Goal: Task Accomplishment & Management: Manage account settings

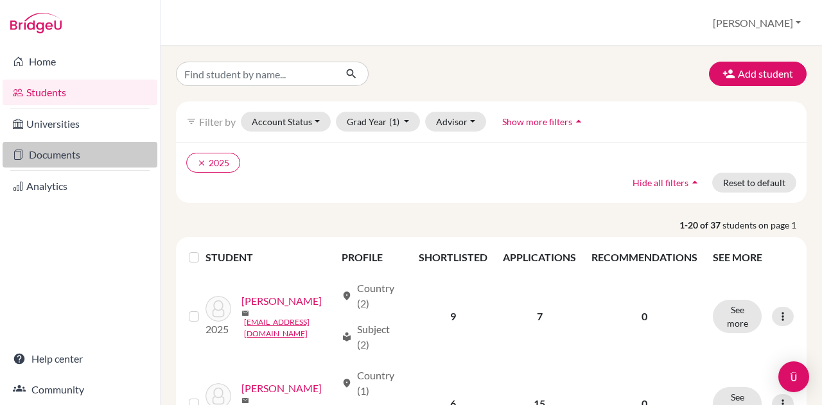
click at [96, 153] on link "Documents" at bounding box center [80, 155] width 155 height 26
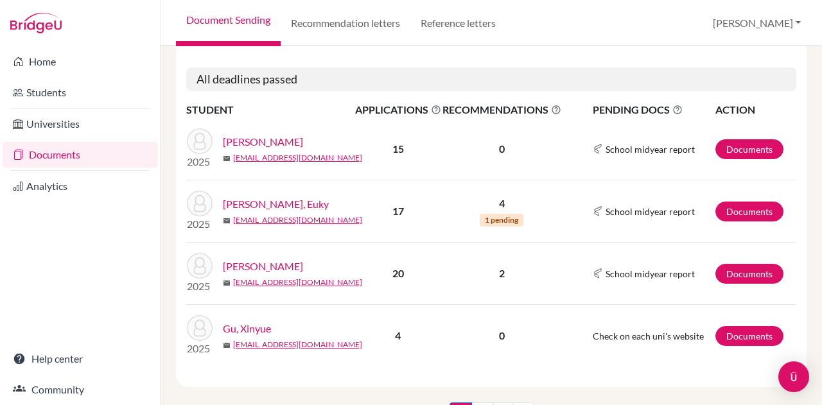
scroll to position [1307, 0]
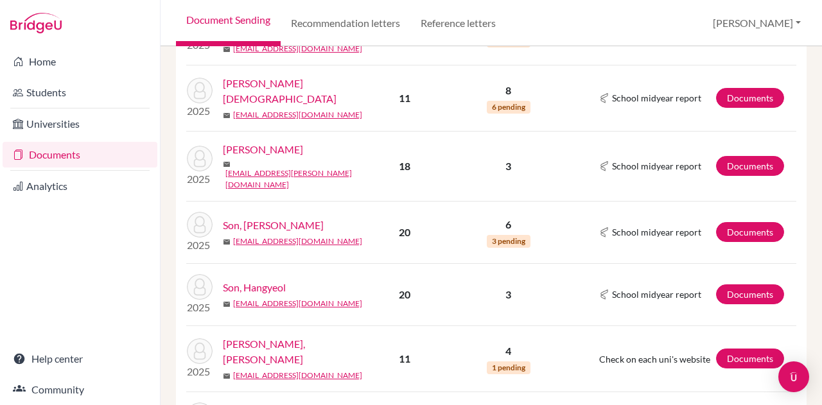
scroll to position [461, 0]
click at [260, 337] on link "Tom, Libby" at bounding box center [296, 351] width 147 height 31
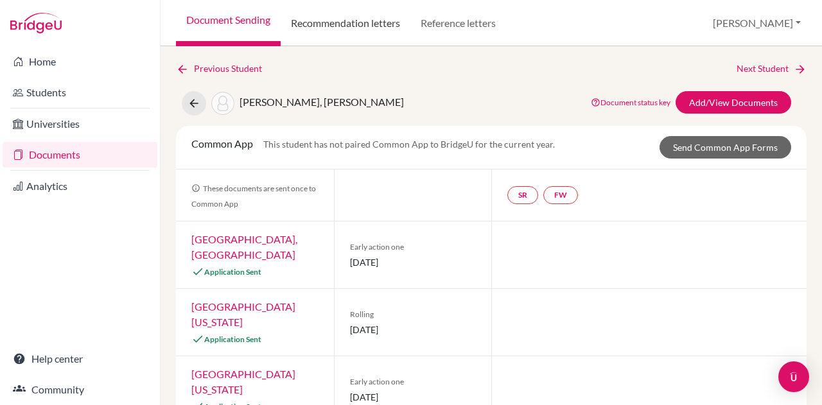
click at [370, 25] on link "Recommendation letters" at bounding box center [346, 23] width 130 height 46
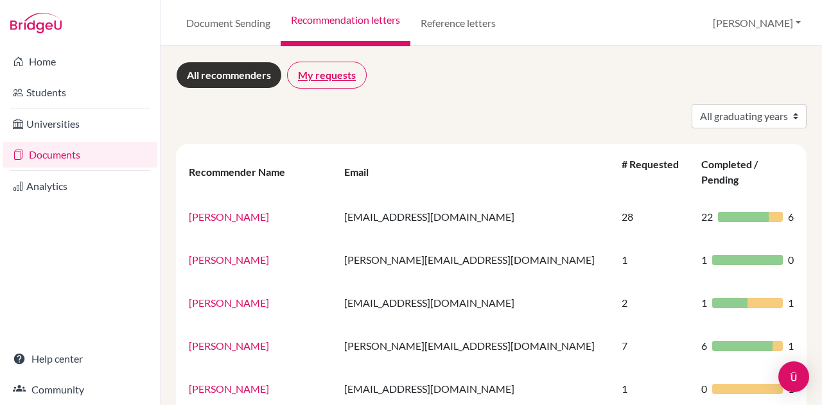
click at [352, 80] on link "My requests" at bounding box center [327, 75] width 80 height 27
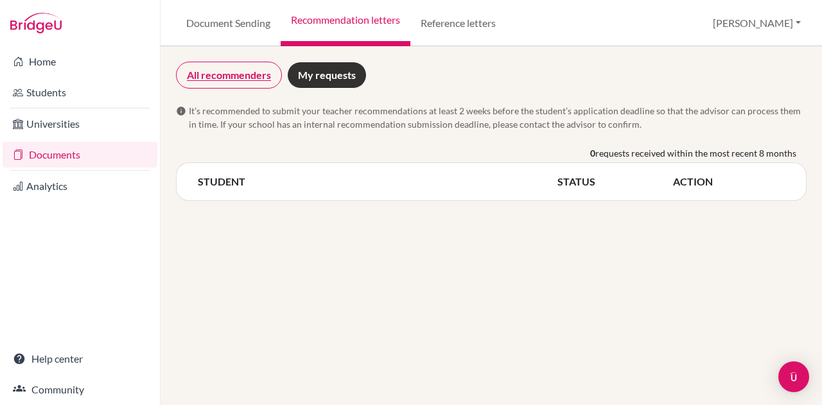
click at [222, 68] on link "All recommenders" at bounding box center [229, 75] width 106 height 27
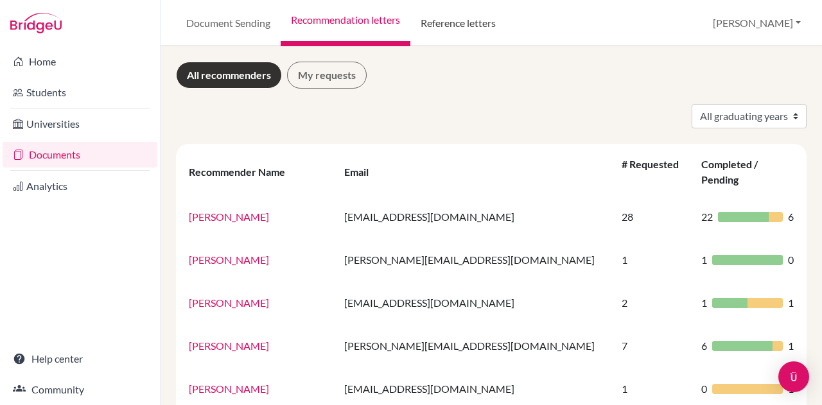
click at [490, 21] on link "Reference letters" at bounding box center [459, 23] width 96 height 46
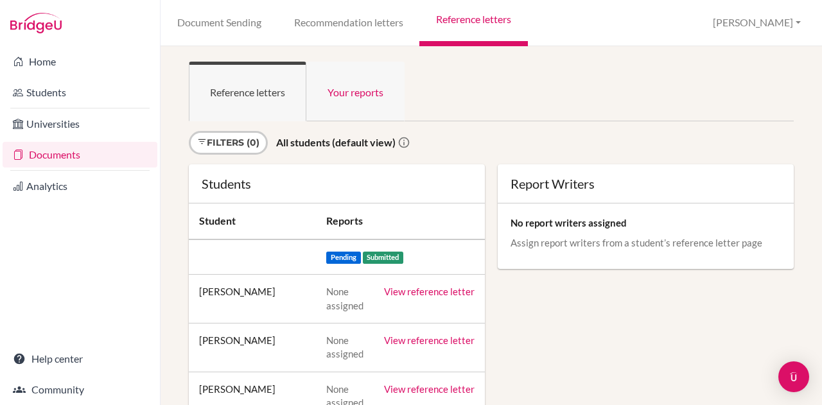
click at [367, 97] on link "Your reports" at bounding box center [355, 92] width 98 height 60
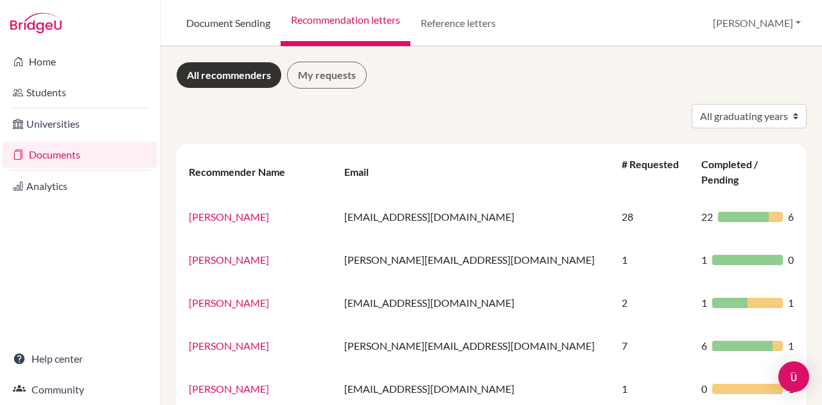
click at [193, 26] on link "Document Sending" at bounding box center [228, 23] width 105 height 46
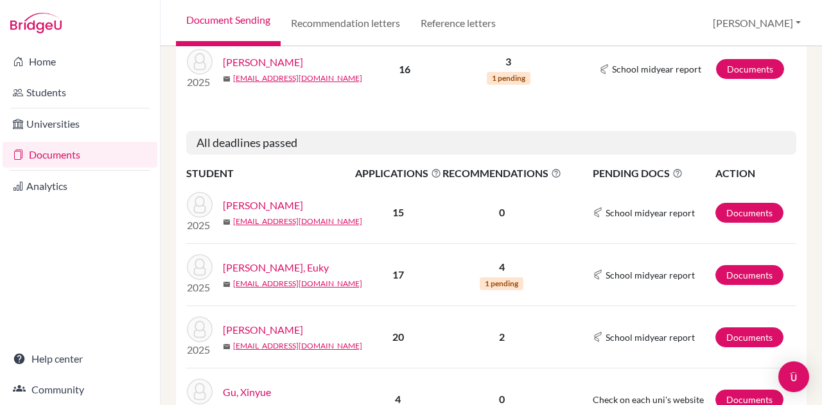
scroll to position [1358, 0]
